Goal: Information Seeking & Learning: Learn about a topic

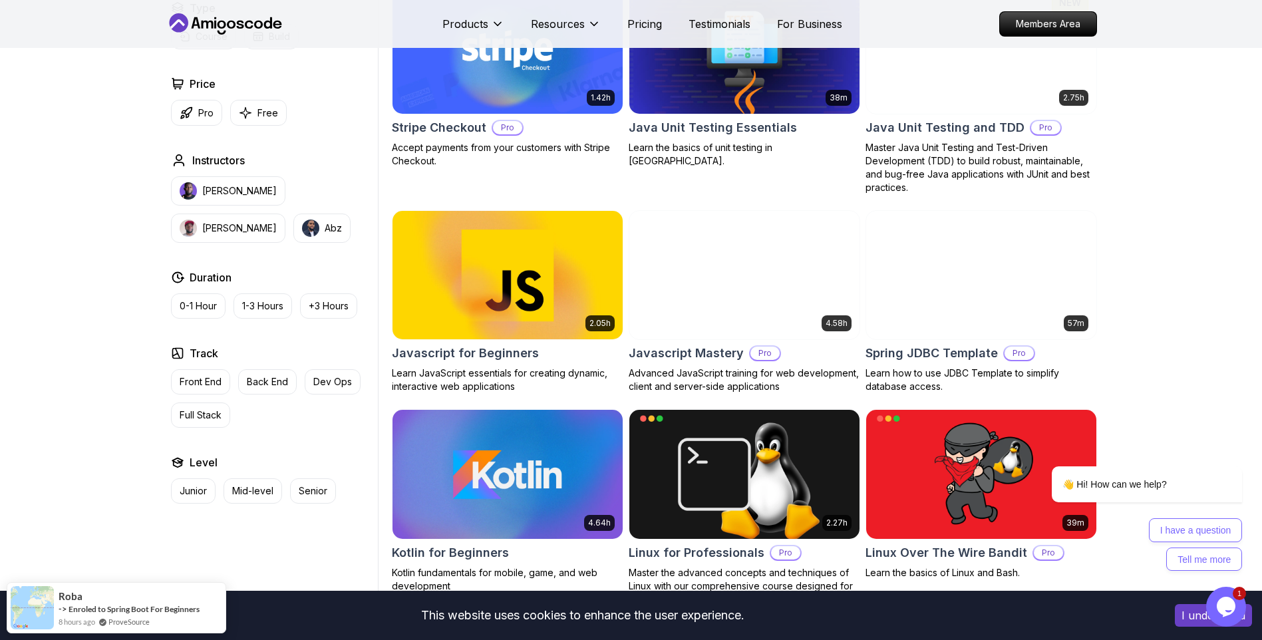
scroll to position [2329, 0]
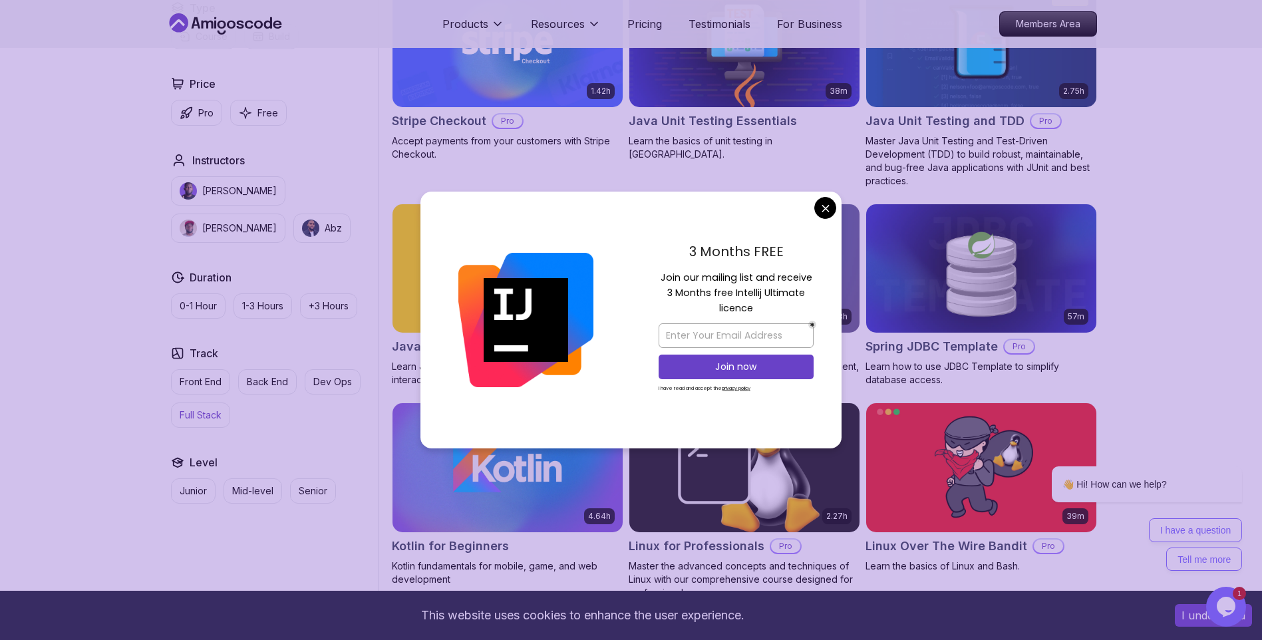
click at [192, 408] on button "Full Stack" at bounding box center [200, 415] width 59 height 25
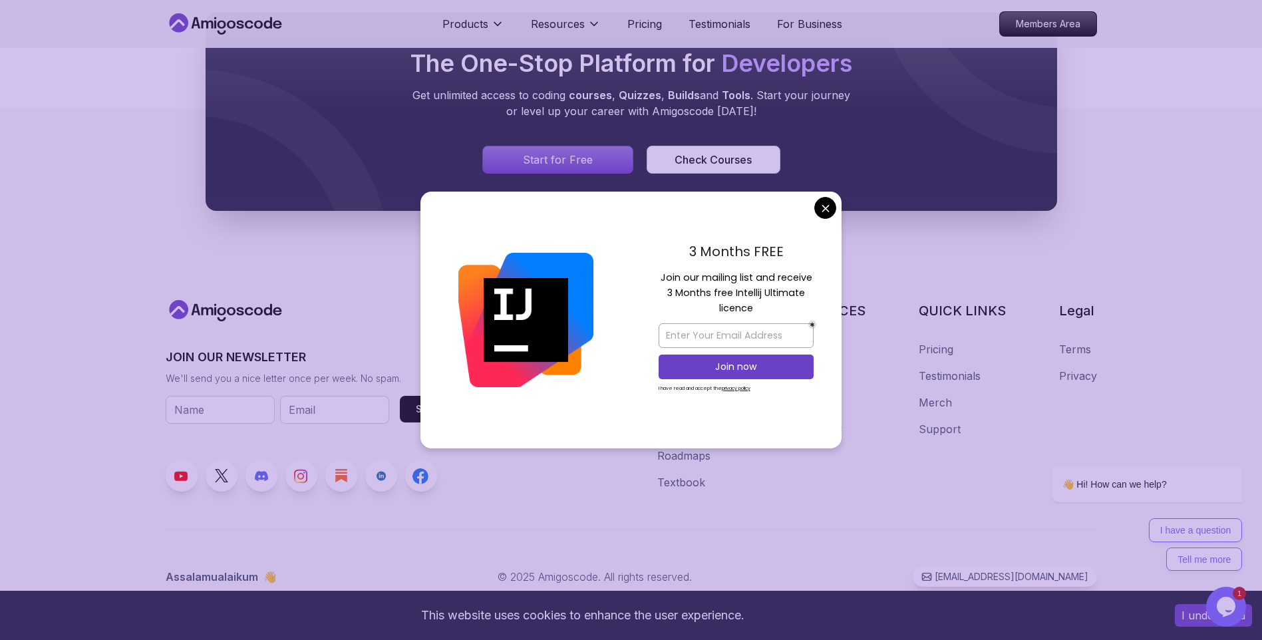
scroll to position [1066, 0]
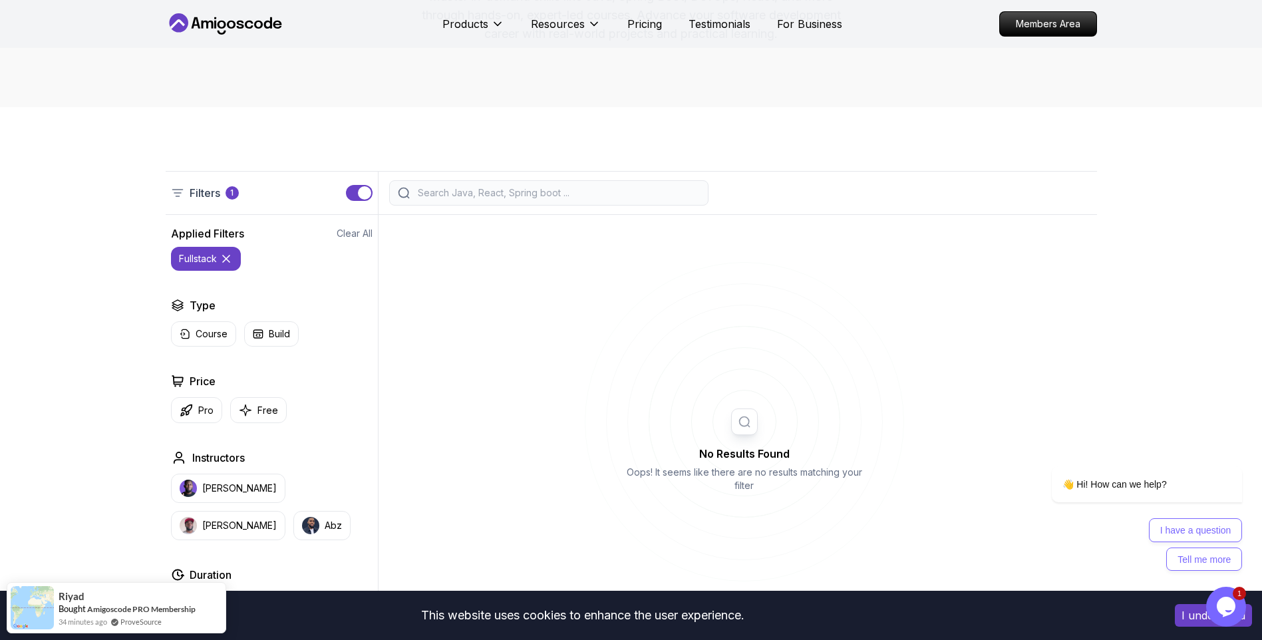
scroll to position [268, 0]
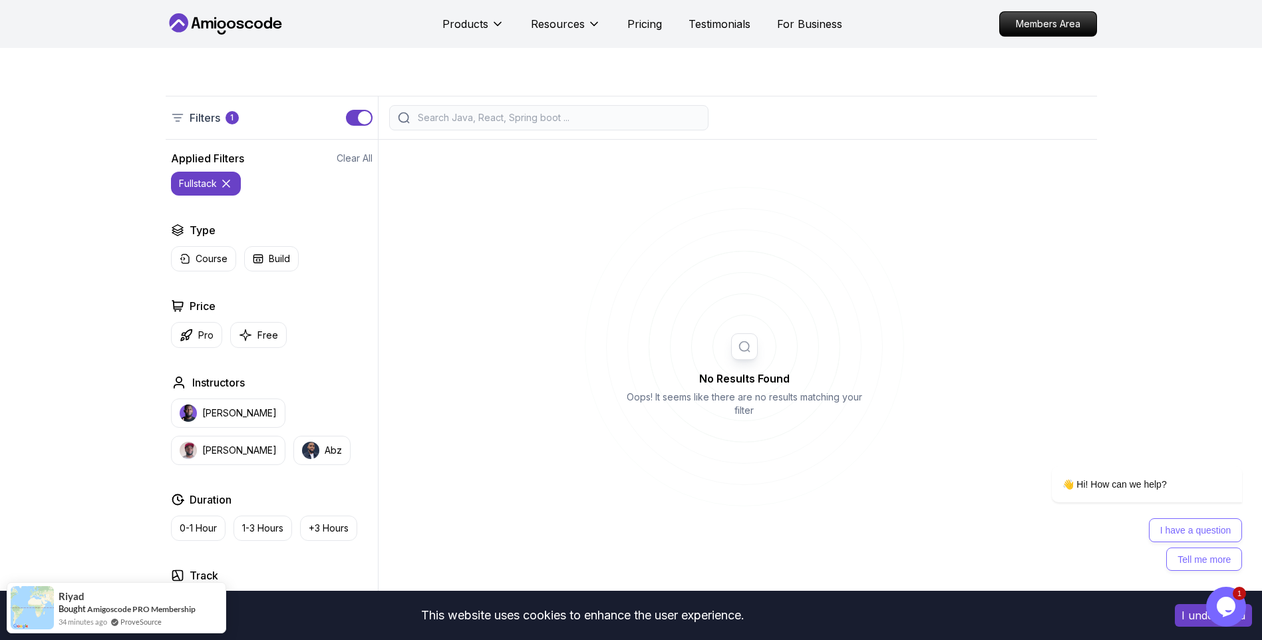
click at [230, 186] on icon at bounding box center [226, 183] width 7 height 7
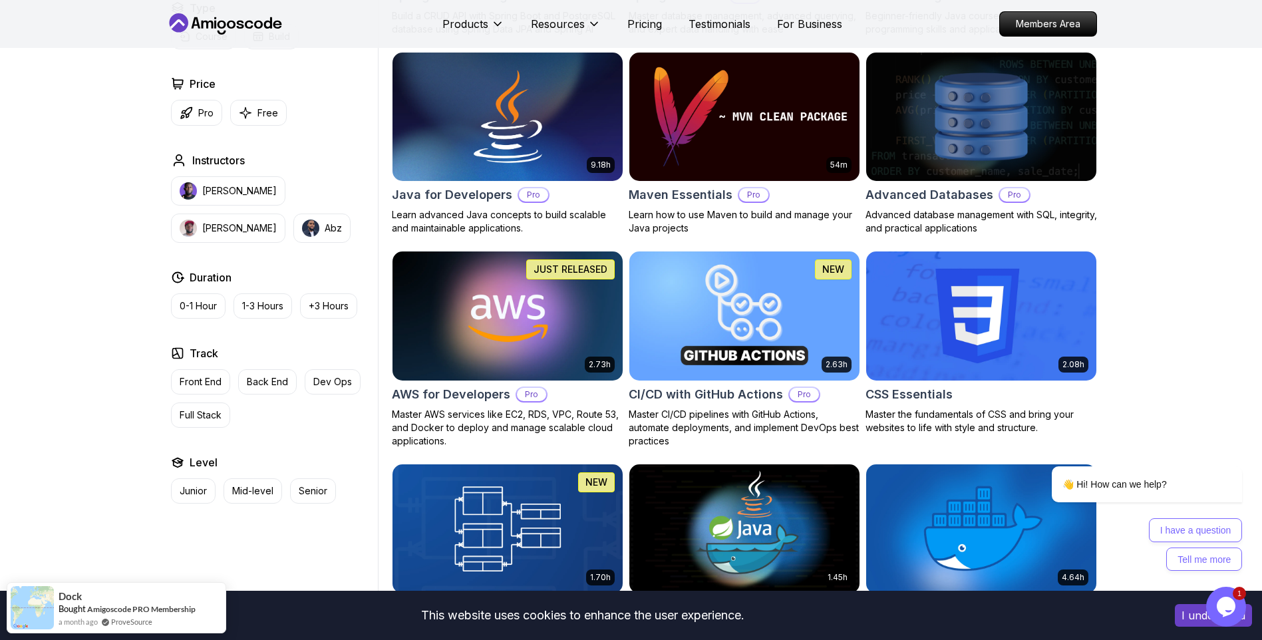
scroll to position [866, 0]
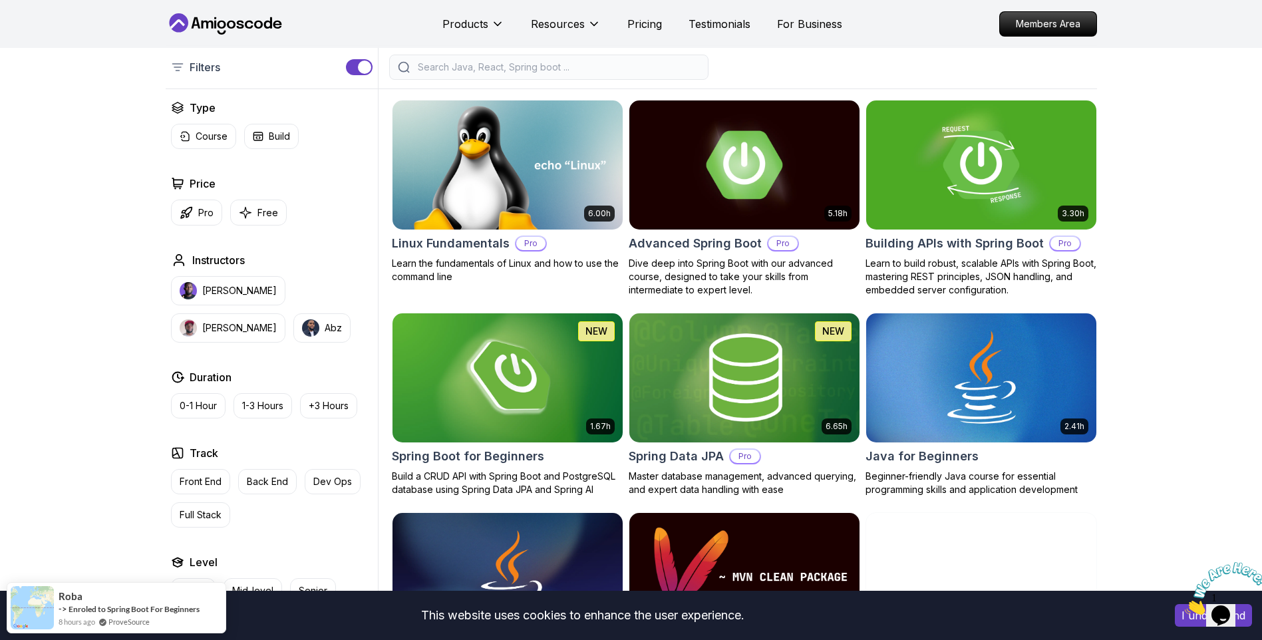
scroll to position [333, 0]
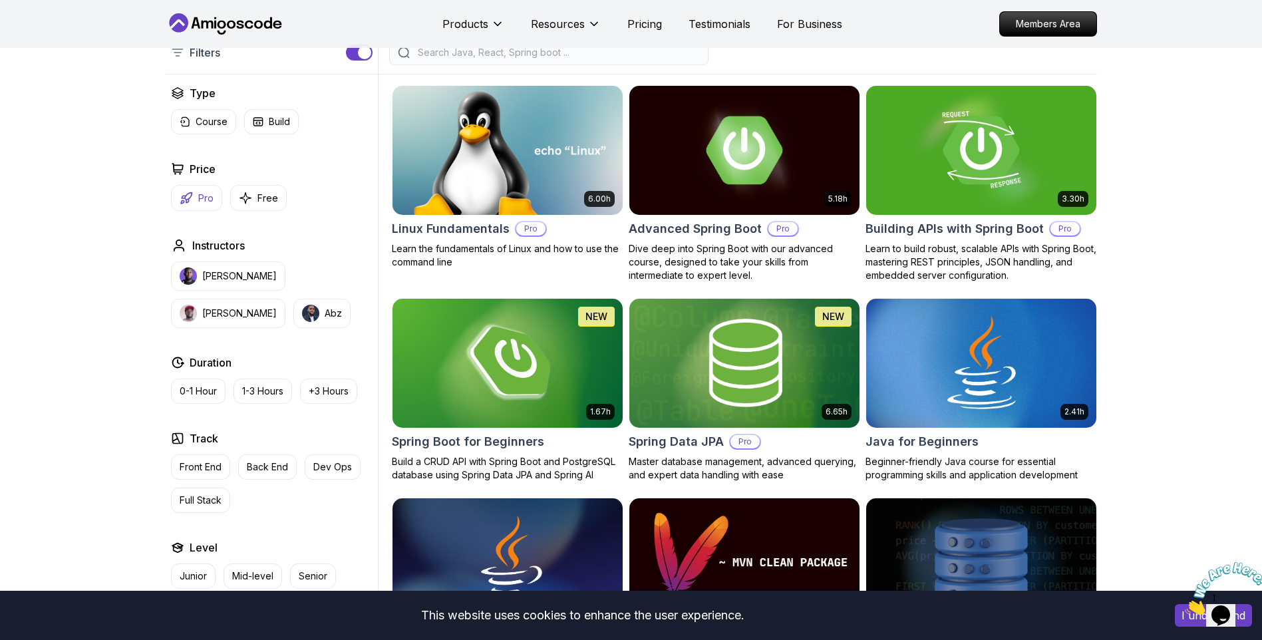
click at [187, 200] on icon "button" at bounding box center [186, 198] width 13 height 13
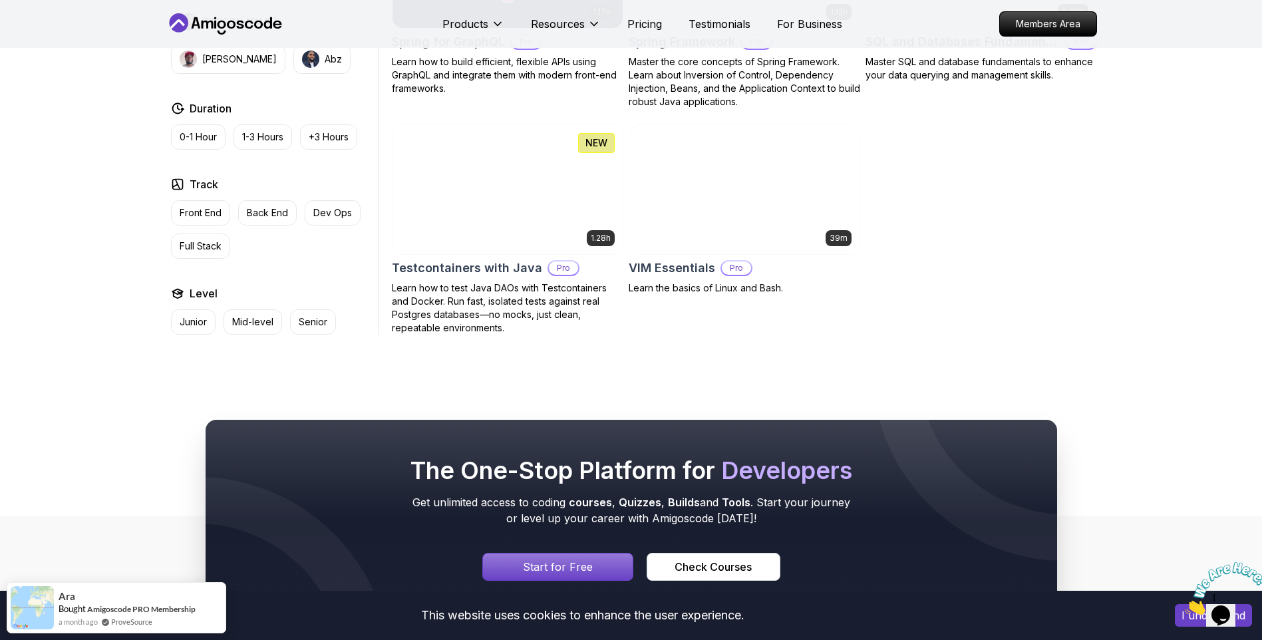
scroll to position [2868, 0]
